Goal: Find specific page/section: Find specific page/section

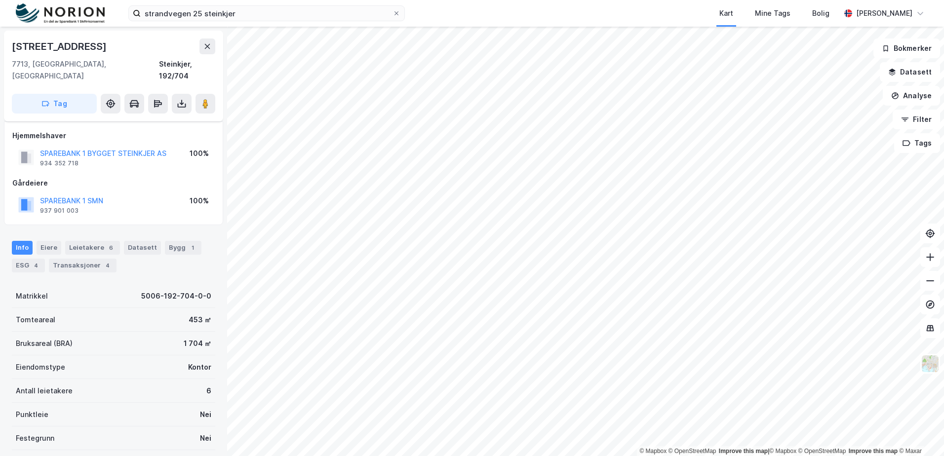
scroll to position [81, 0]
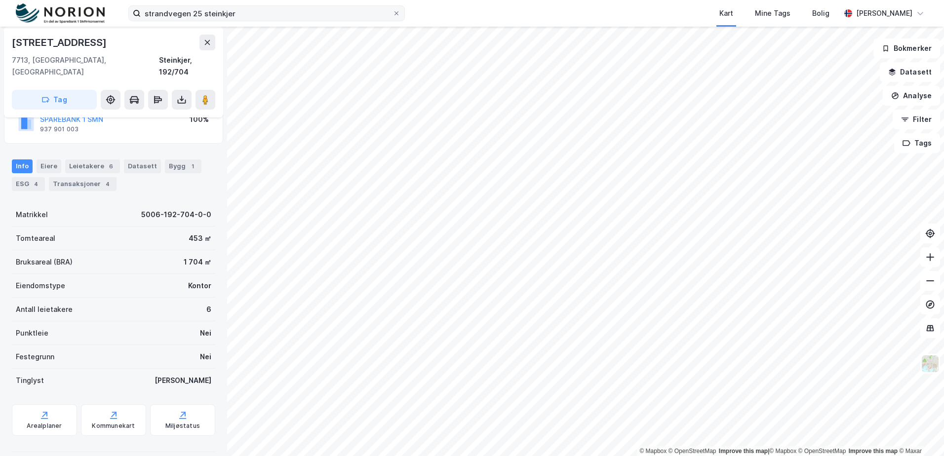
drag, startPoint x: 267, startPoint y: 2, endPoint x: 218, endPoint y: 5, distance: 48.5
click at [218, 5] on div "strandvegen 25 steinkjer Kart Mine Tags Bolig [PERSON_NAME]" at bounding box center [472, 13] width 944 height 27
drag, startPoint x: 218, startPoint y: 5, endPoint x: 204, endPoint y: 17, distance: 18.6
click at [204, 17] on input "strandvegen 25 steinkjer" at bounding box center [267, 13] width 252 height 15
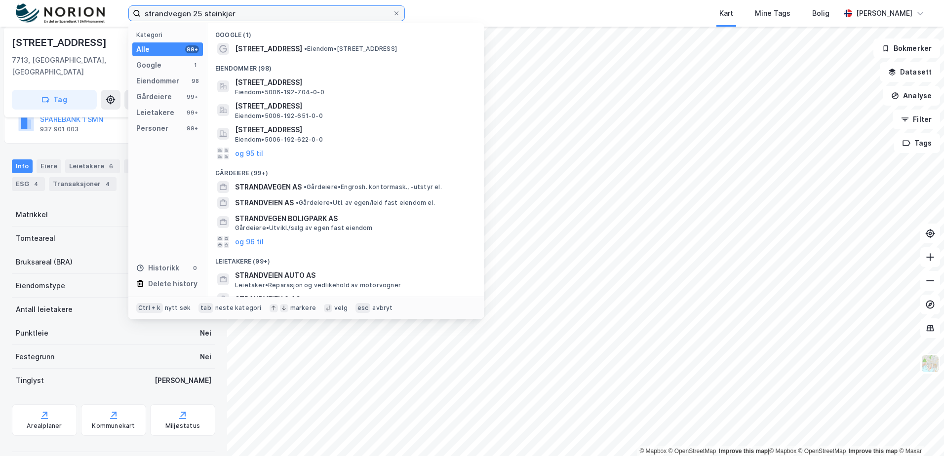
click at [207, 14] on input "strandvegen 25 steinkjer" at bounding box center [267, 13] width 252 height 15
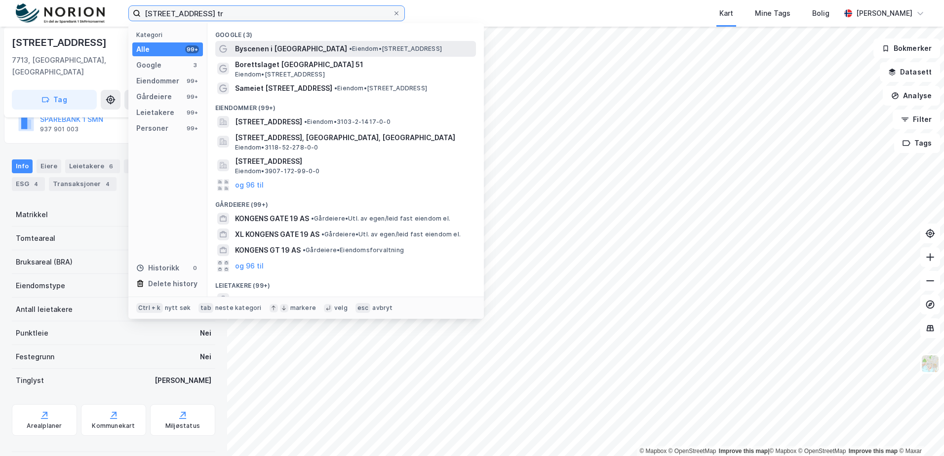
type input "[STREET_ADDRESS] tr"
click at [307, 52] on span "Byscenen i [GEOGRAPHIC_DATA]" at bounding box center [291, 49] width 112 height 12
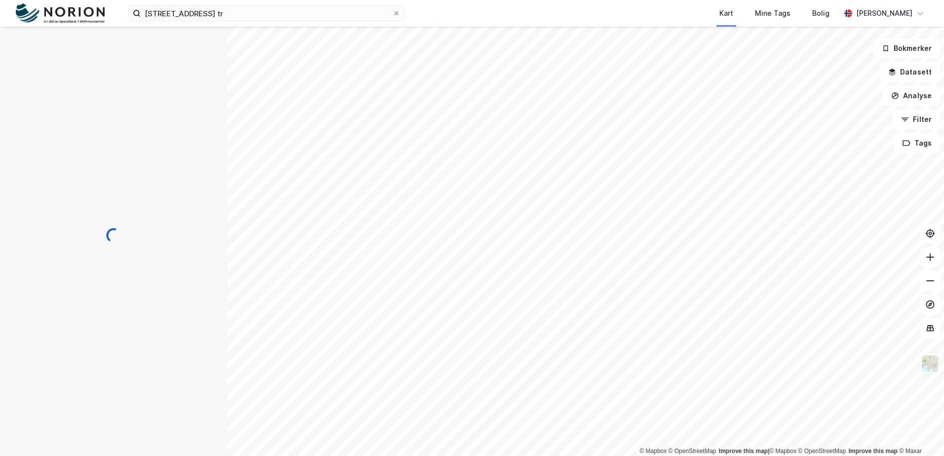
scroll to position [81, 0]
